Goal: Navigation & Orientation: Find specific page/section

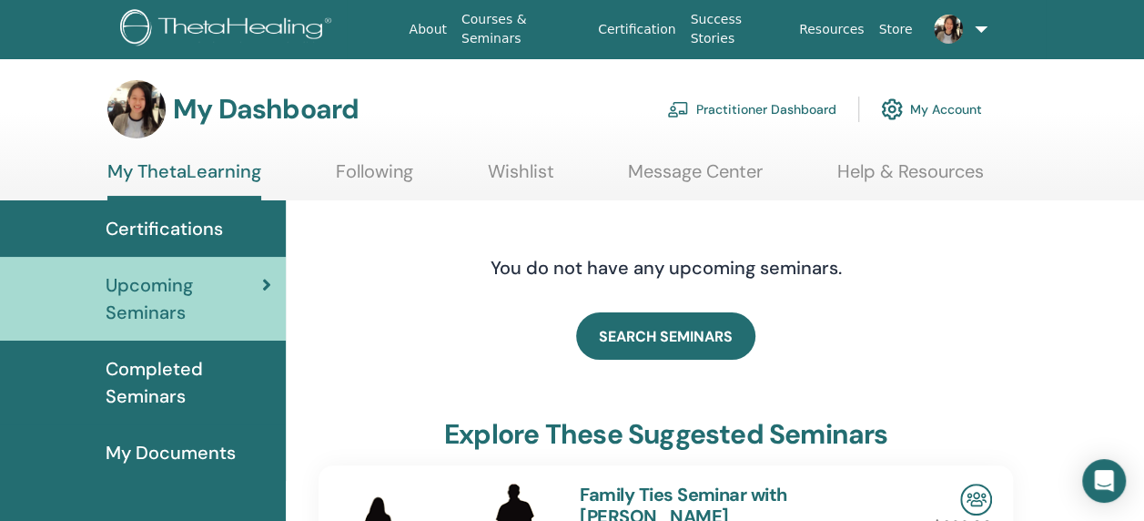
click at [514, 171] on link "Wishlist" at bounding box center [521, 178] width 66 height 36
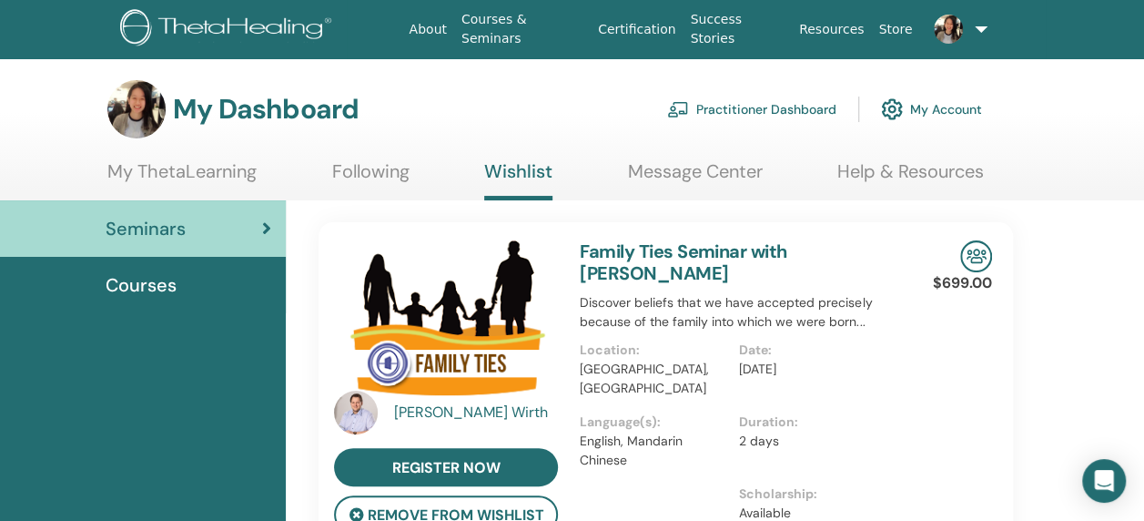
click at [177, 178] on link "My ThetaLearning" at bounding box center [181, 178] width 149 height 36
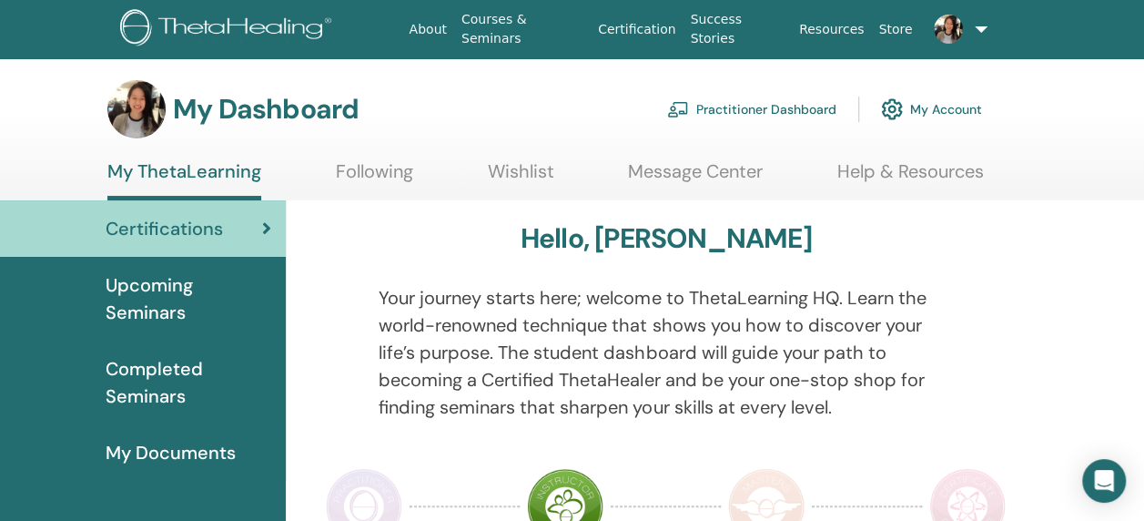
click at [146, 285] on span "Upcoming Seminars" at bounding box center [189, 298] width 166 height 55
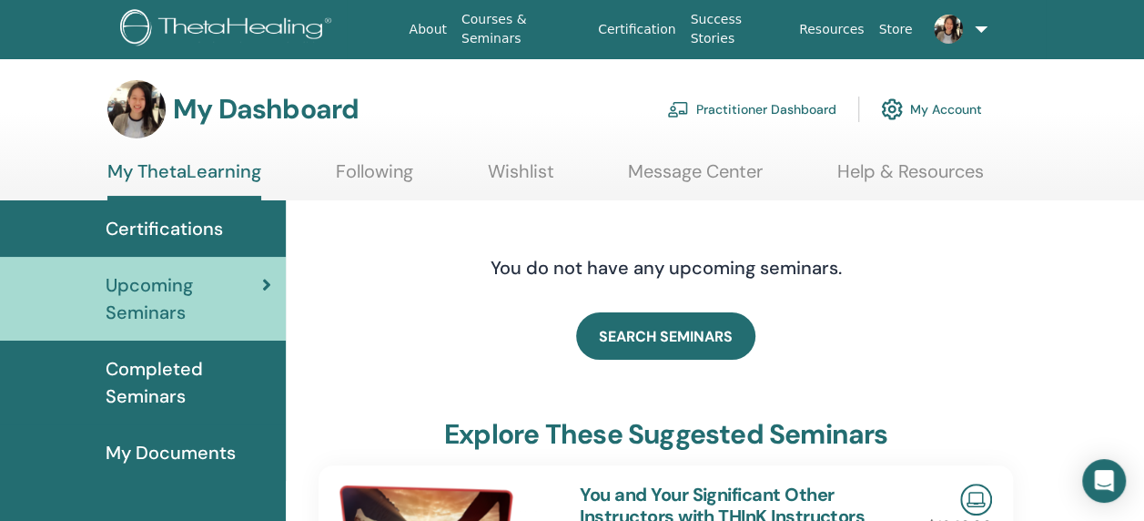
click at [484, 169] on ul "My ThetaLearning Following Wishlist Message Center Help & Resources" at bounding box center [545, 180] width 877 height 40
click at [512, 171] on link "Wishlist" at bounding box center [521, 178] width 66 height 36
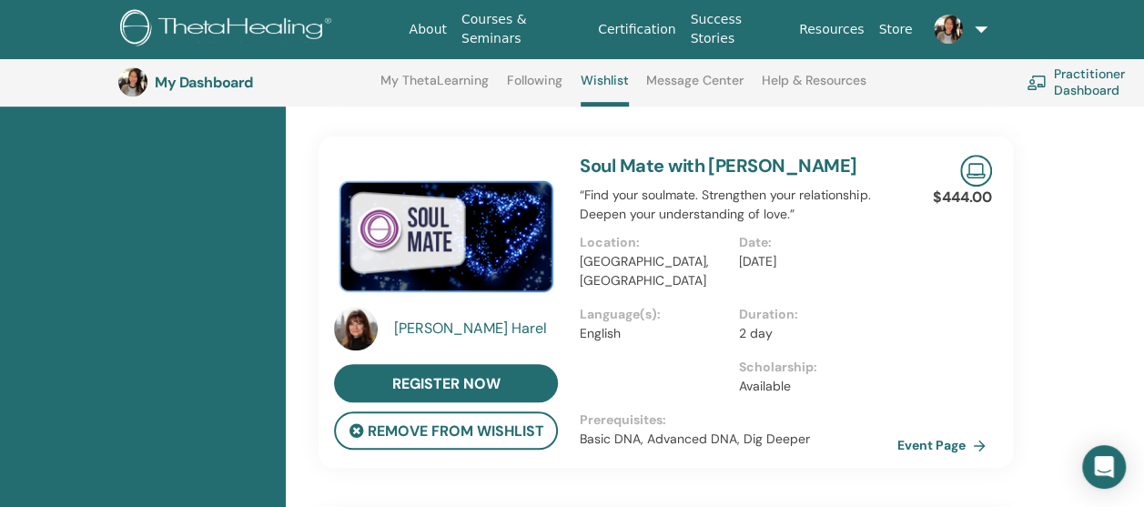
scroll to position [594, 0]
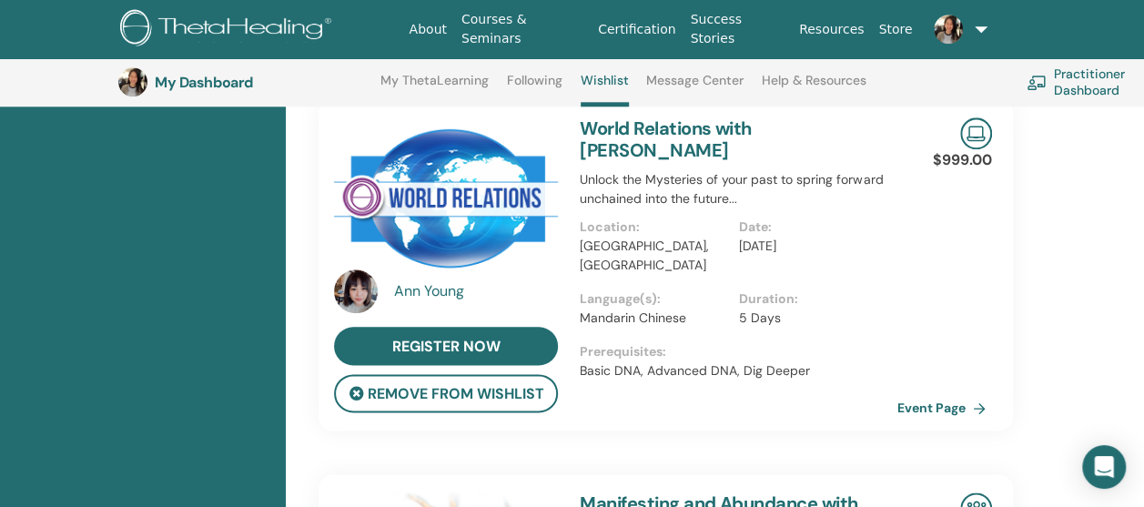
scroll to position [776, 0]
